Goal: Transaction & Acquisition: Purchase product/service

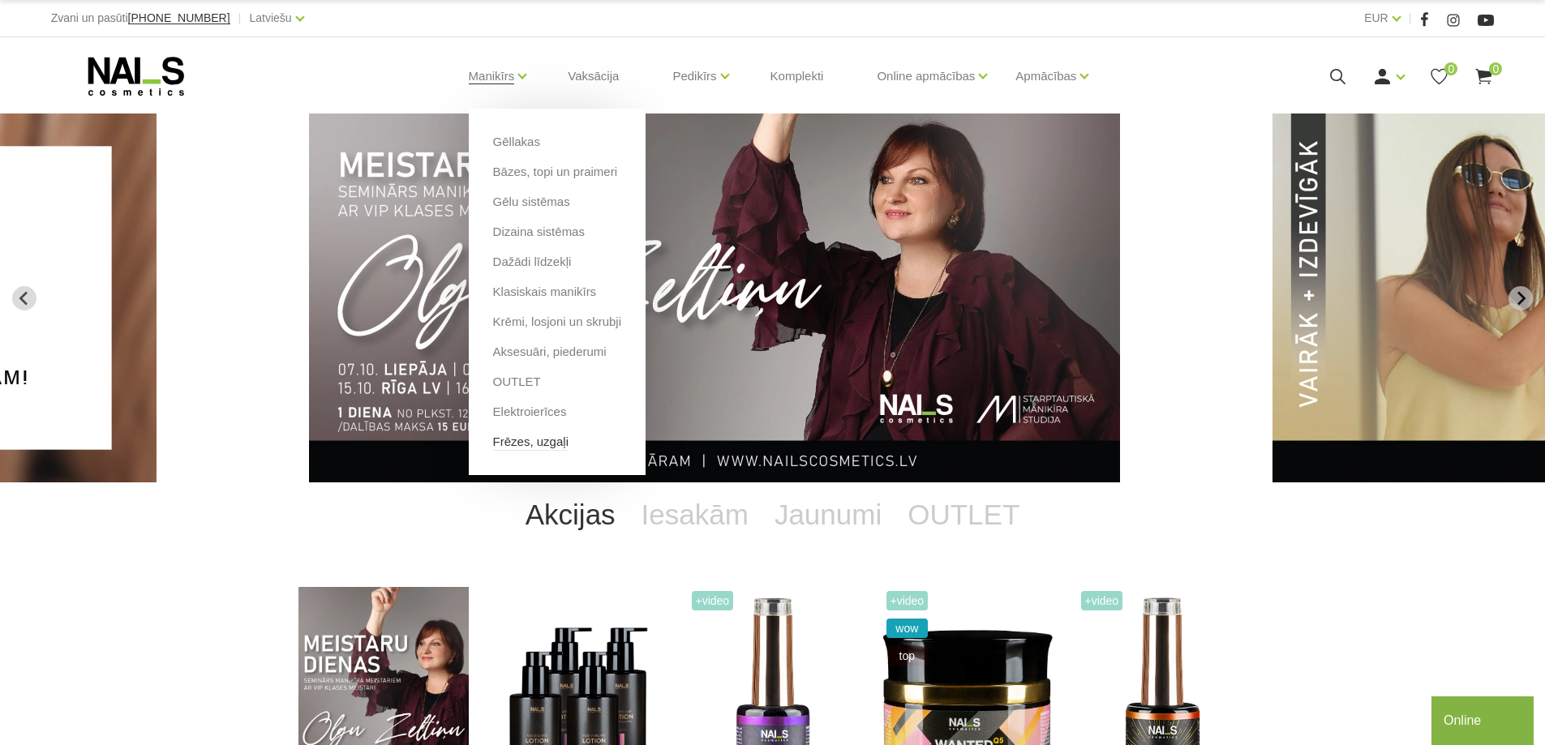
click at [539, 447] on link "Frēzes, uzgaļi" at bounding box center [530, 442] width 75 height 18
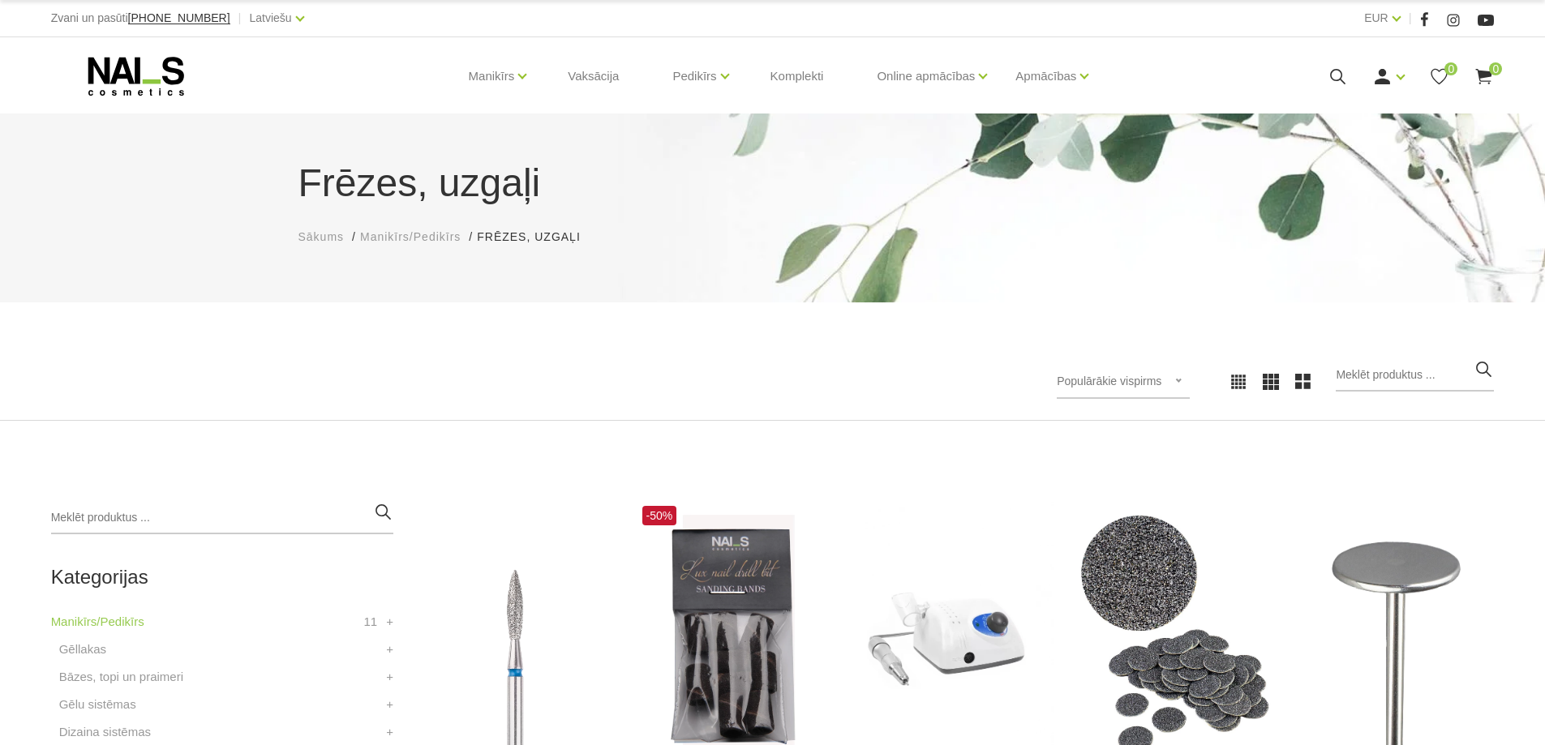
click at [1338, 77] on icon at bounding box center [1338, 77] width 20 height 20
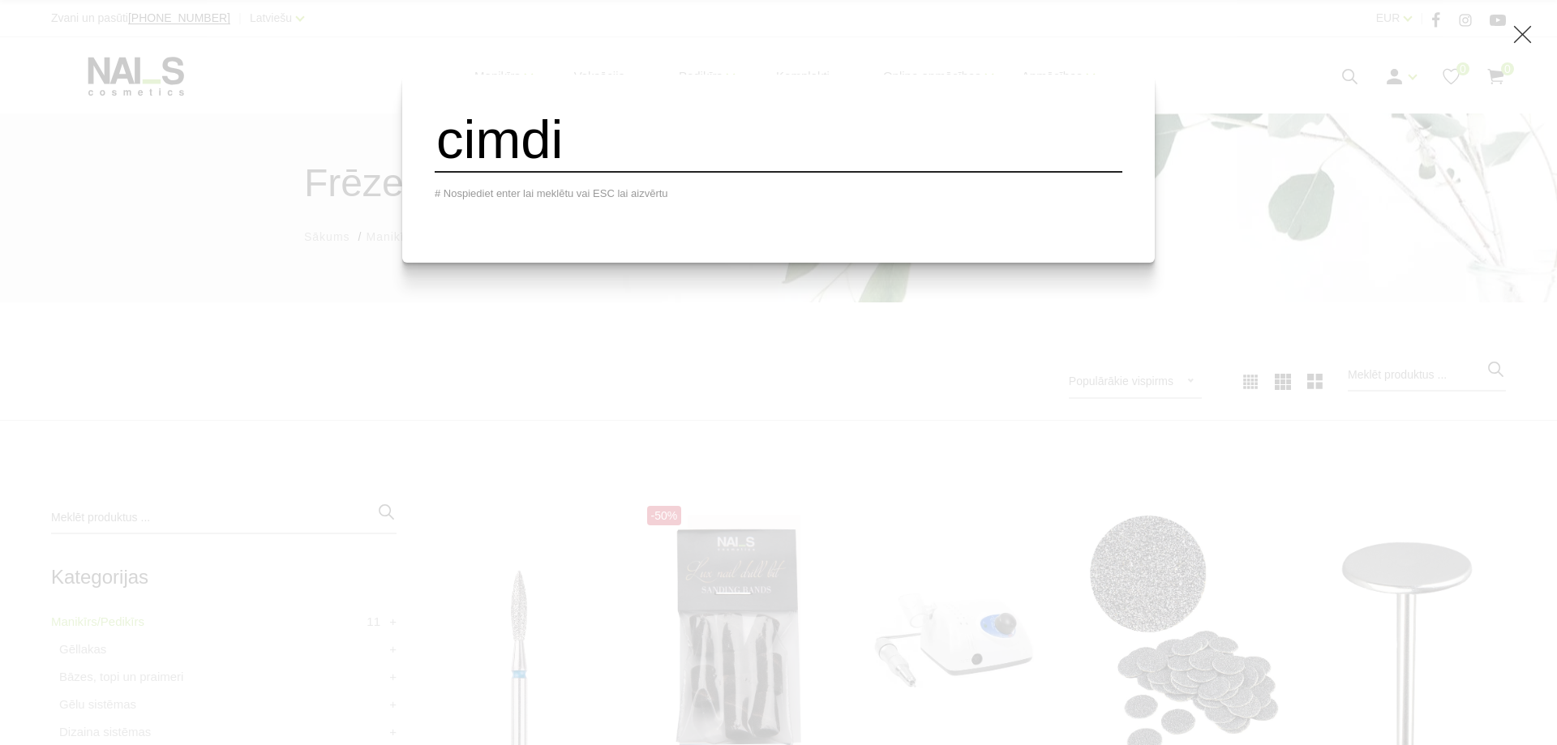
type input "cimdi"
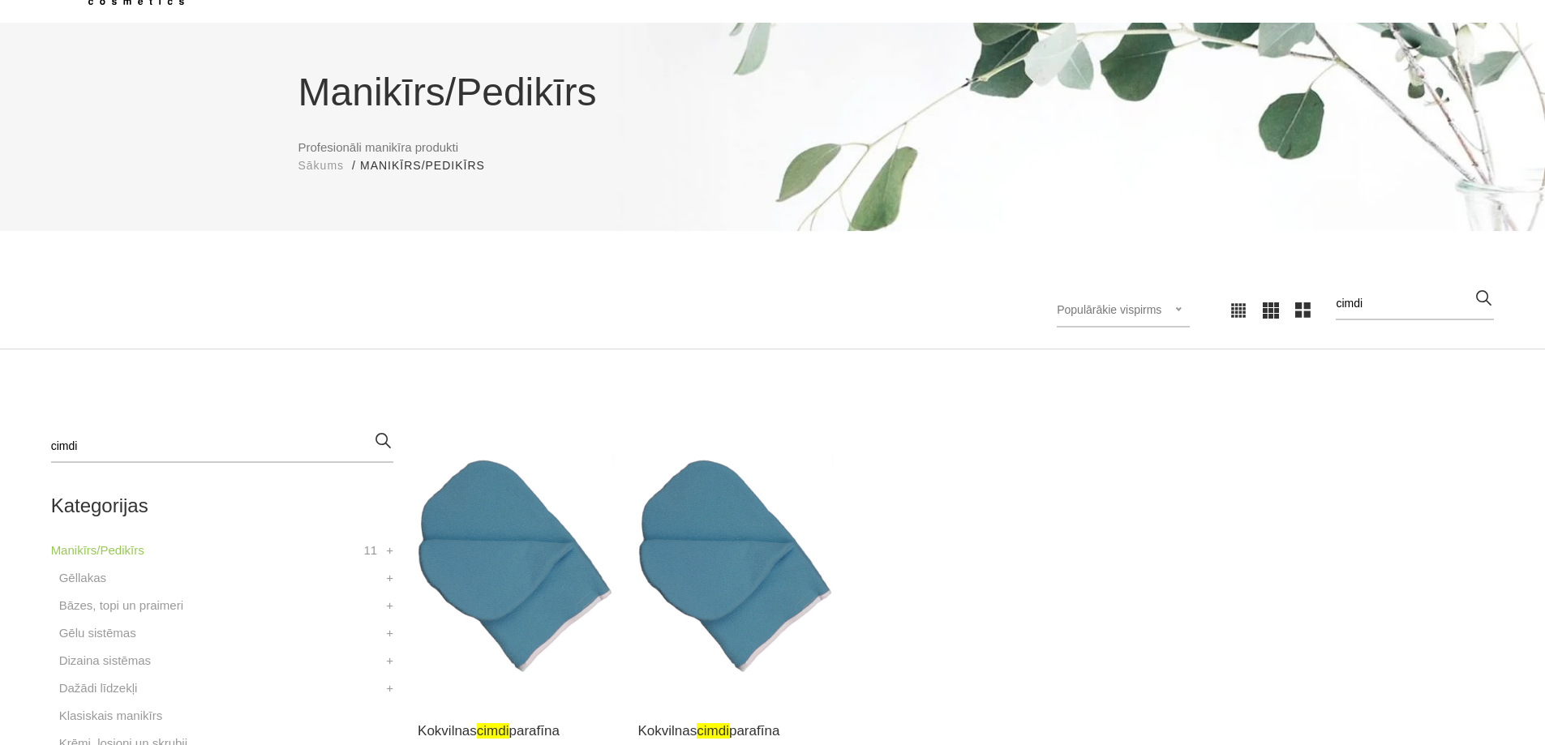
scroll to position [243, 0]
